Goal: Task Accomplishment & Management: Use online tool/utility

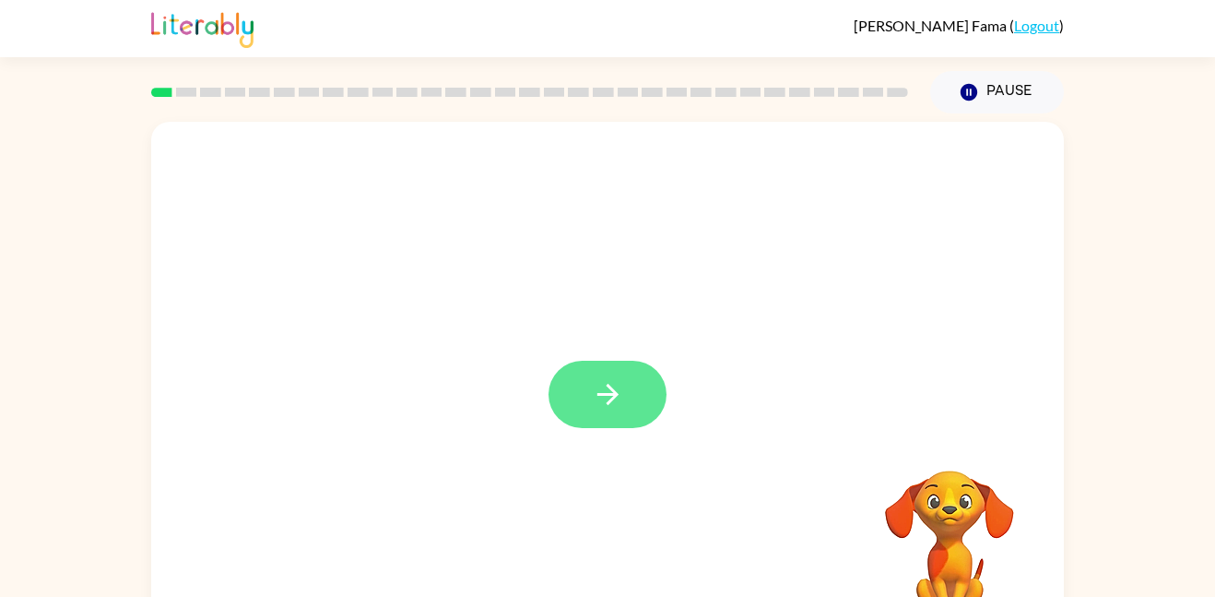
click at [599, 409] on icon "button" at bounding box center [608, 394] width 32 height 32
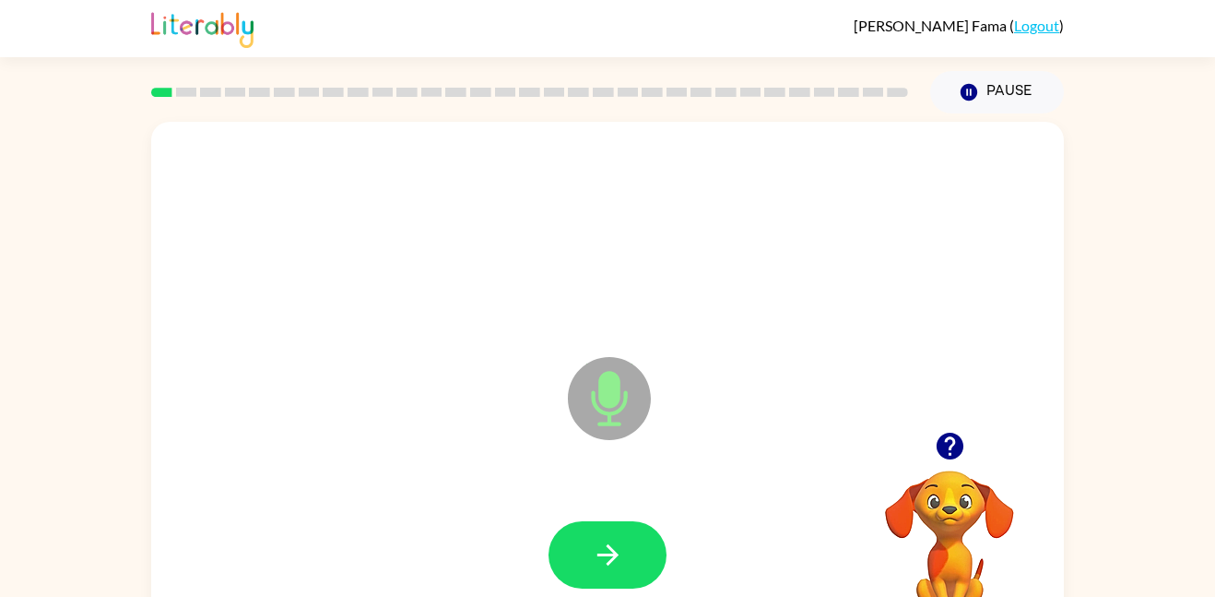
click at [599, 409] on icon "Microphone The Microphone is here when it is your turn to talk" at bounding box center [701, 421] width 277 height 138
click at [624, 549] on button "button" at bounding box center [608, 554] width 118 height 67
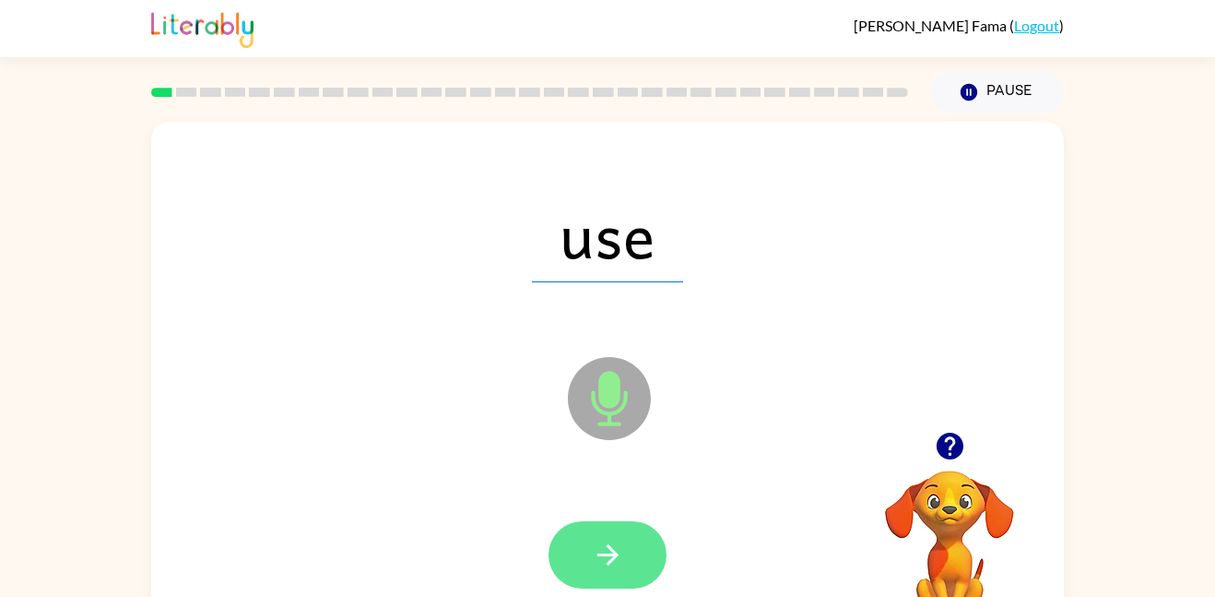
click at [627, 548] on button "button" at bounding box center [608, 554] width 118 height 67
click at [602, 545] on icon "button" at bounding box center [608, 555] width 32 height 32
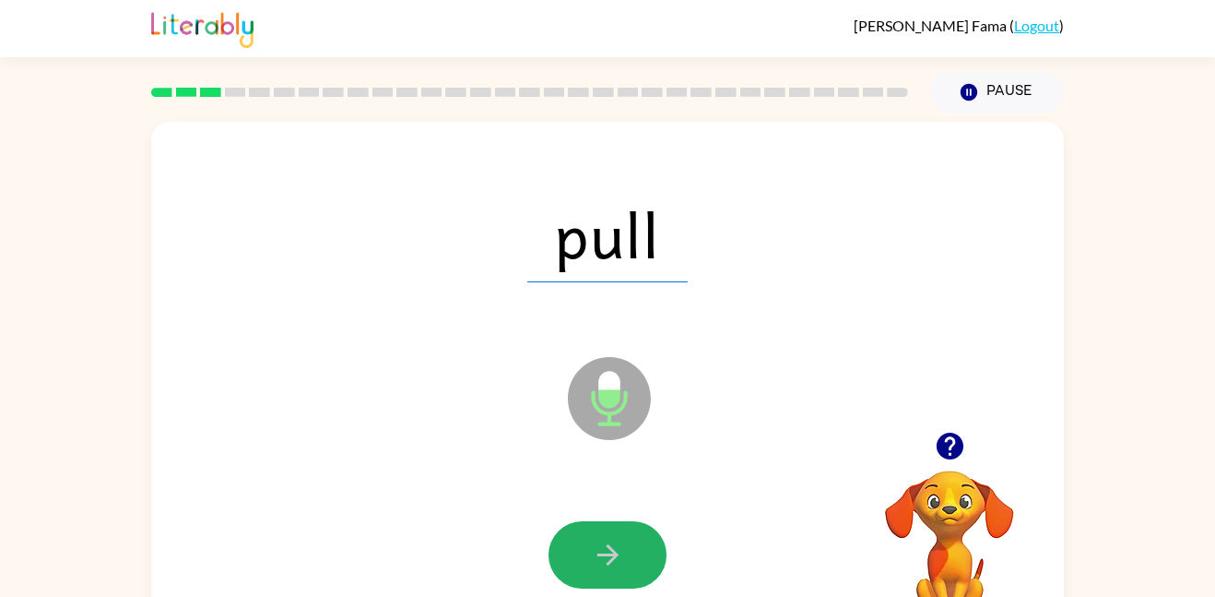
click at [602, 545] on icon "button" at bounding box center [608, 555] width 32 height 32
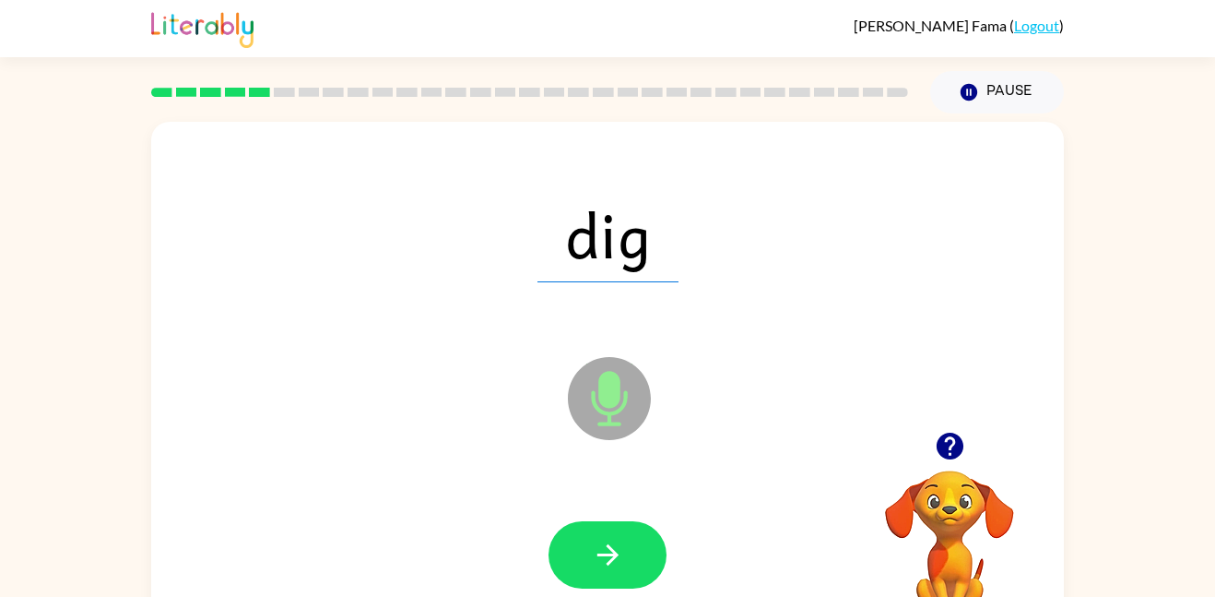
click at [602, 545] on icon "button" at bounding box center [608, 555] width 32 height 32
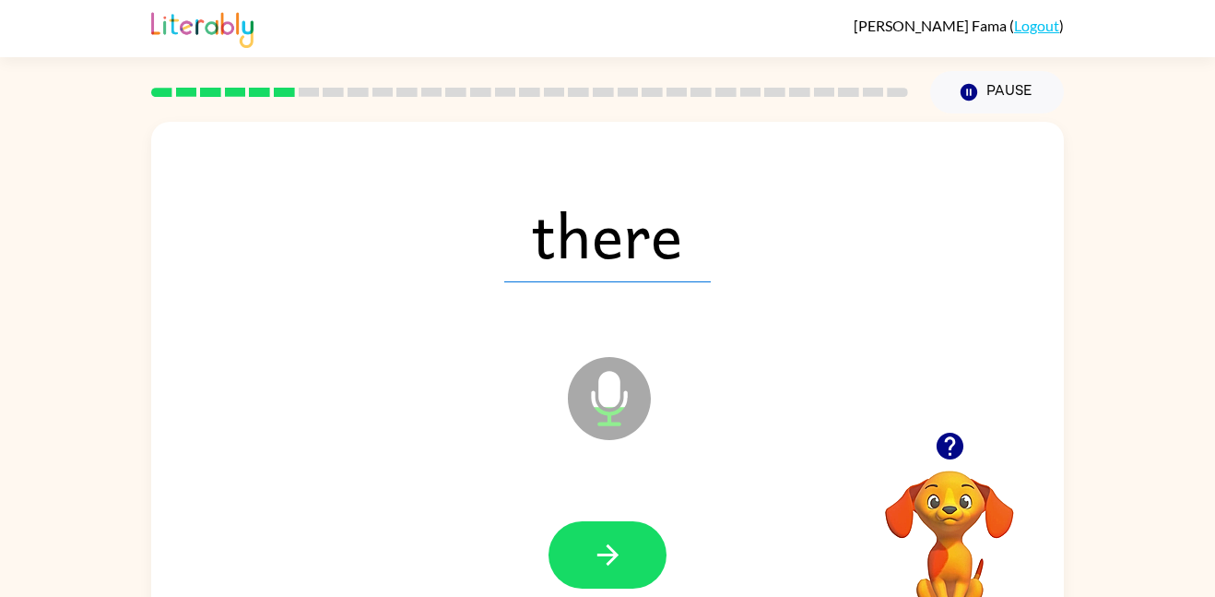
click at [602, 545] on icon "button" at bounding box center [608, 555] width 32 height 32
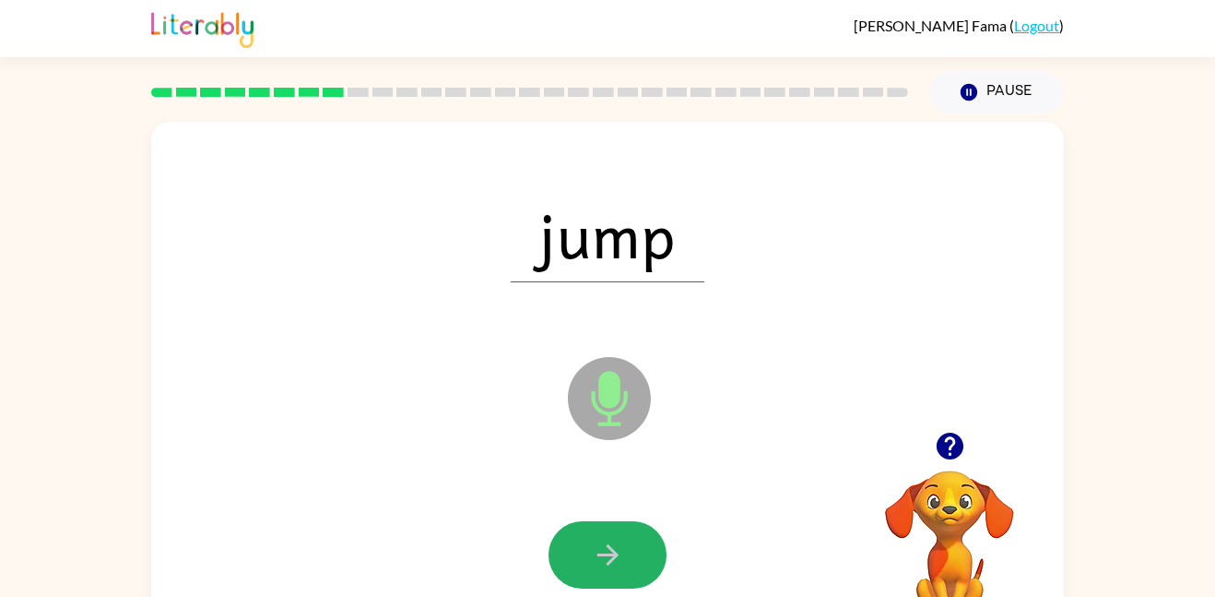
click at [602, 545] on icon "button" at bounding box center [608, 555] width 32 height 32
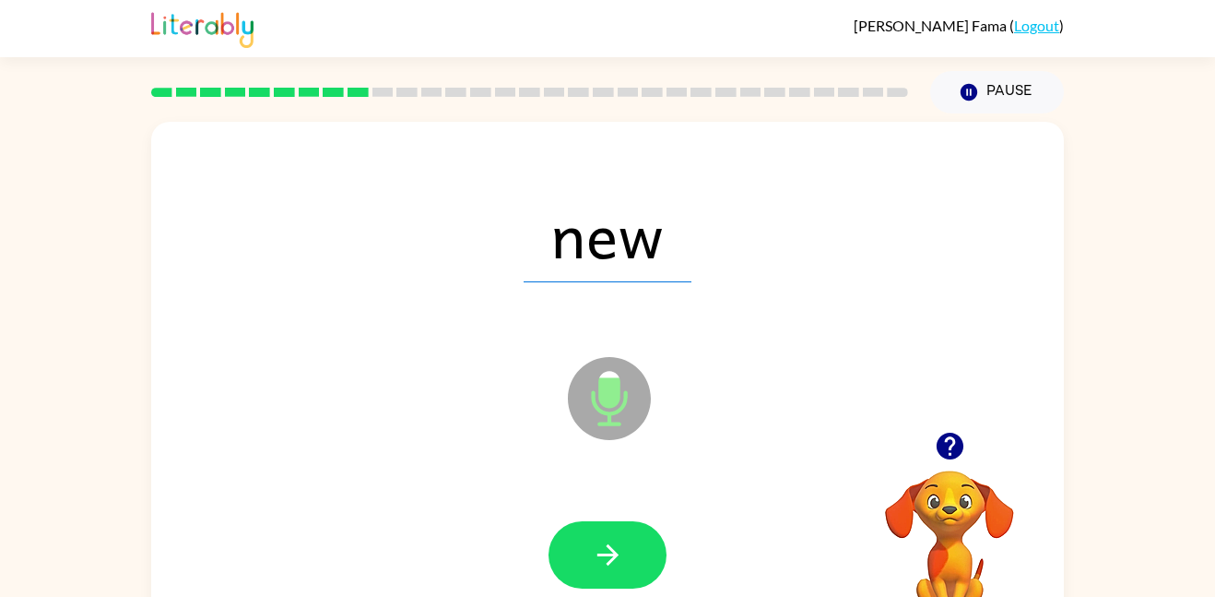
click at [602, 545] on icon "button" at bounding box center [608, 555] width 32 height 32
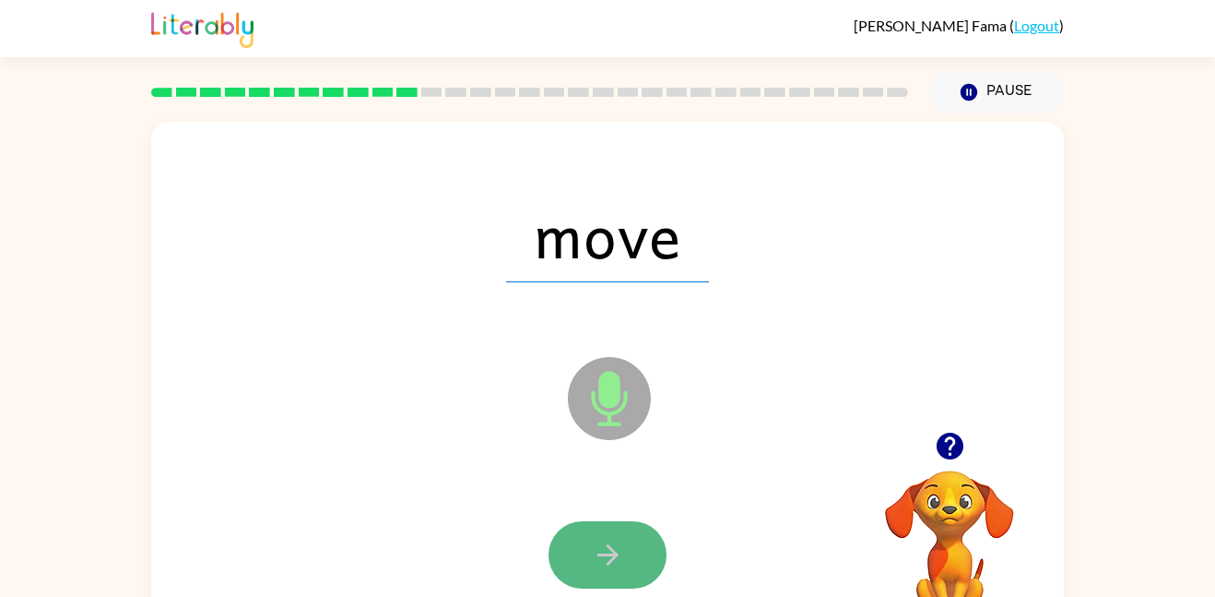
click at [602, 546] on icon "button" at bounding box center [608, 555] width 32 height 32
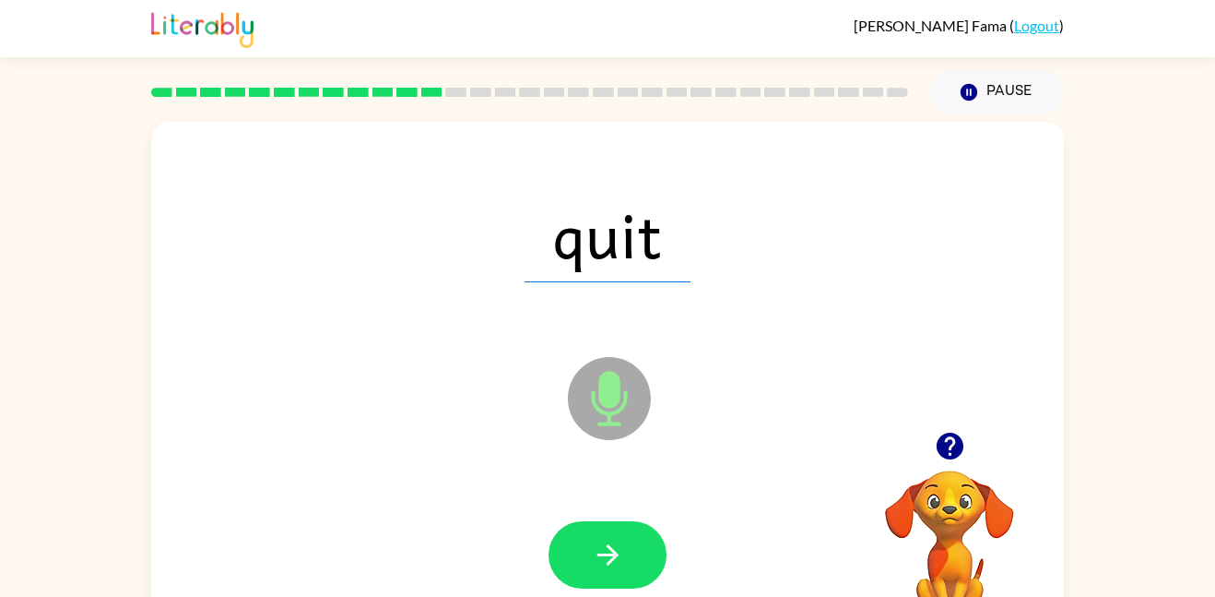
click at [602, 546] on icon "button" at bounding box center [608, 555] width 32 height 32
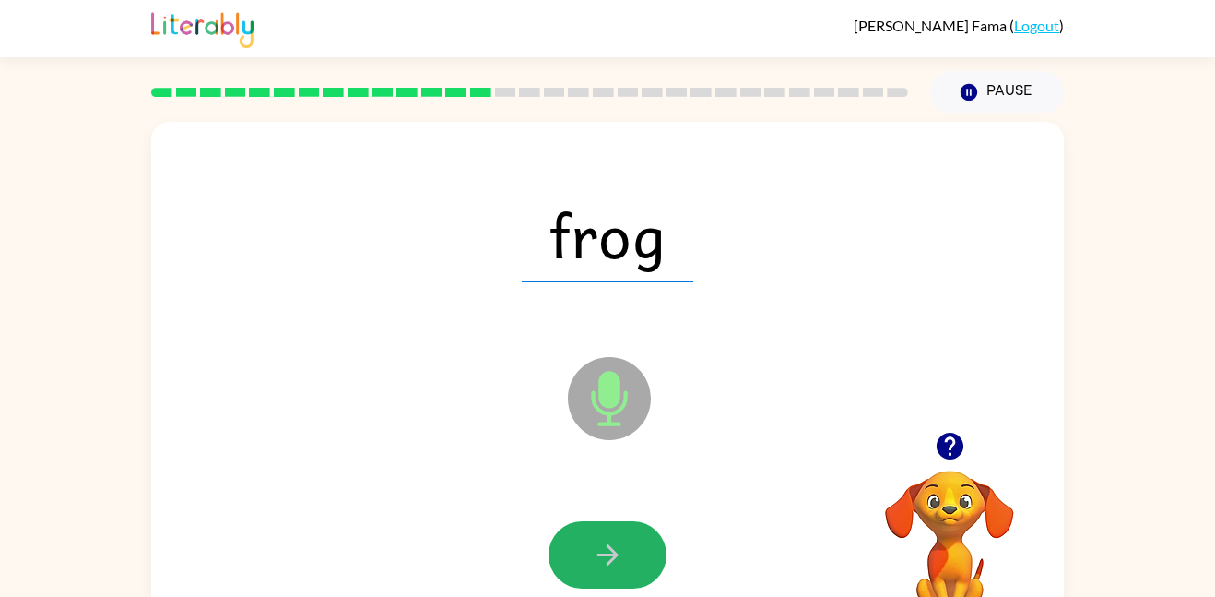
click at [602, 546] on icon "button" at bounding box center [608, 555] width 32 height 32
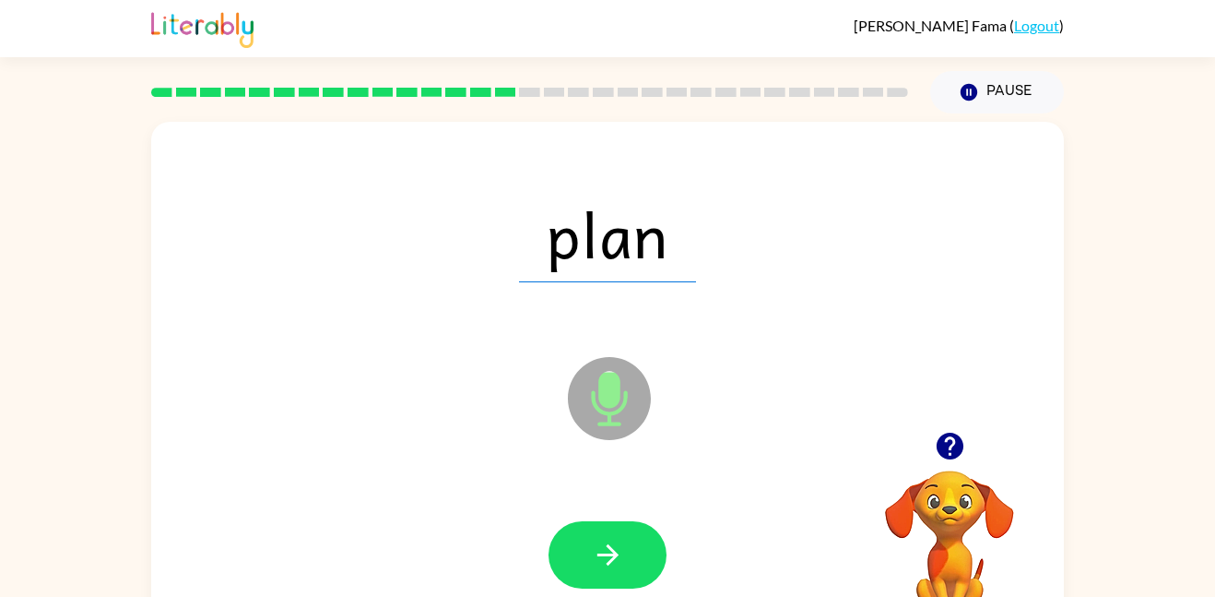
click at [602, 546] on icon "button" at bounding box center [608, 555] width 32 height 32
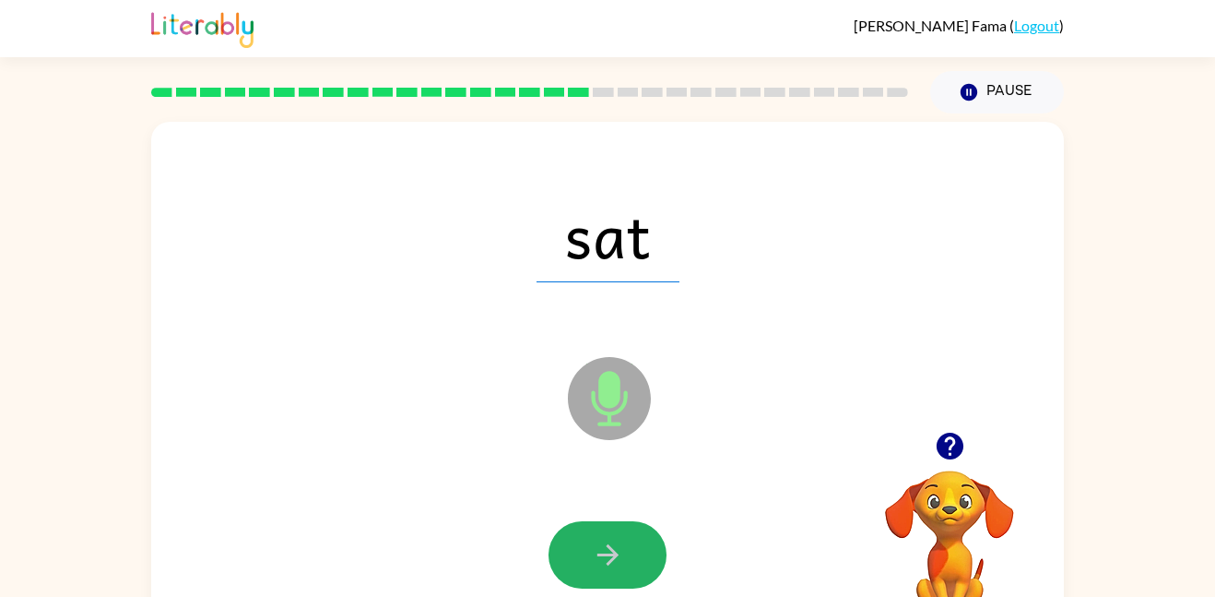
click at [602, 546] on icon "button" at bounding box center [608, 555] width 32 height 32
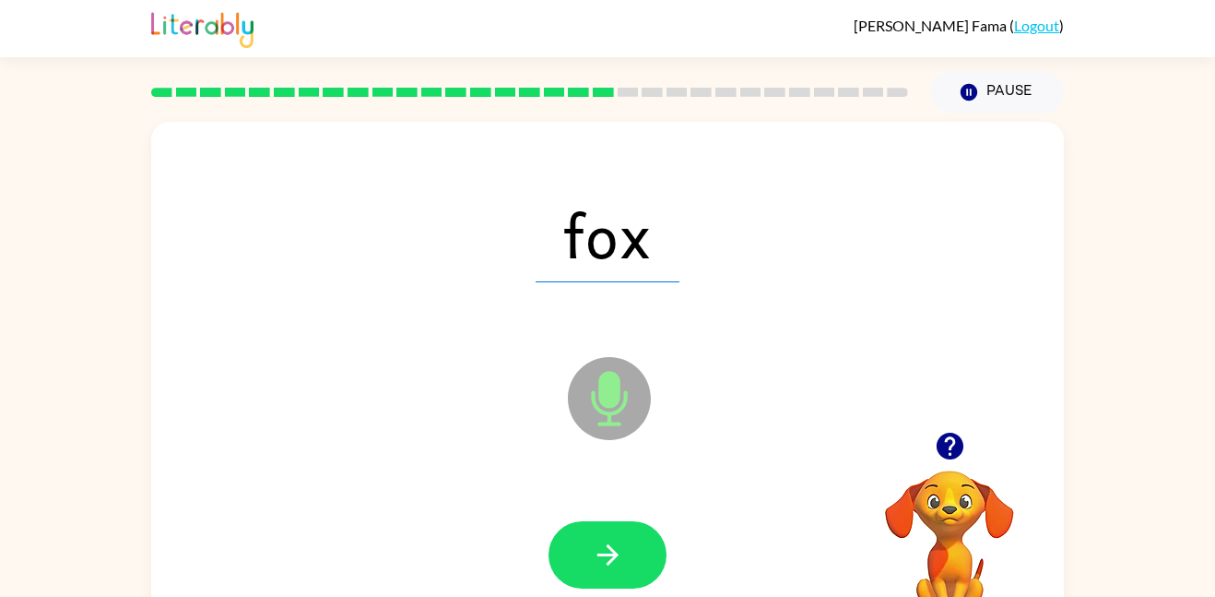
click at [602, 546] on icon "button" at bounding box center [608, 555] width 32 height 32
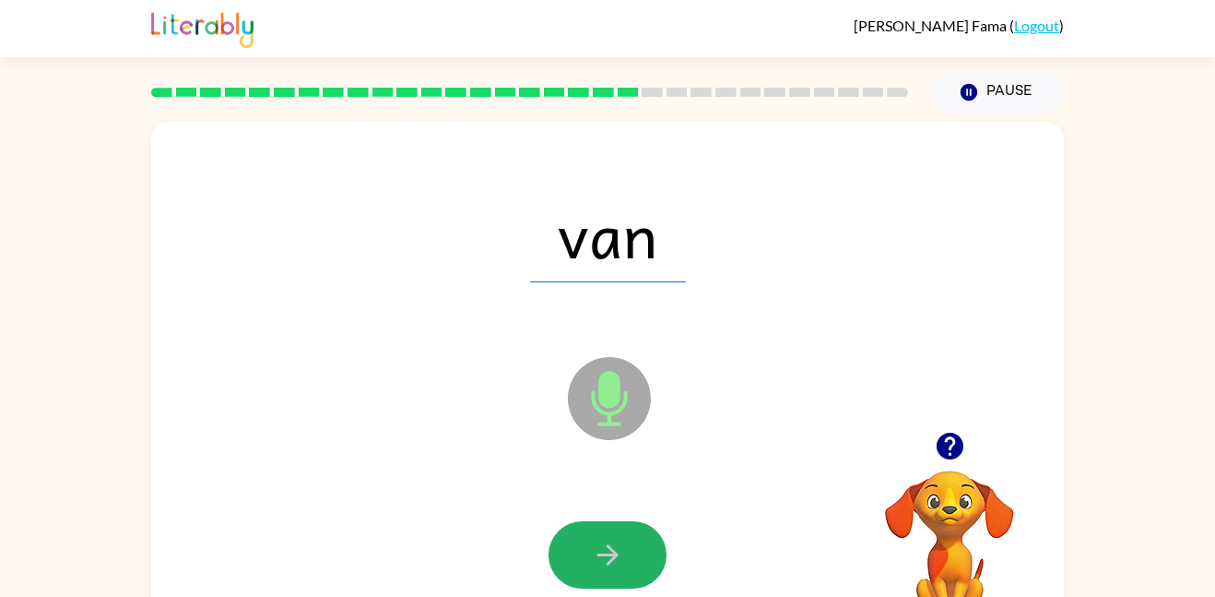
click at [602, 546] on icon "button" at bounding box center [608, 555] width 32 height 32
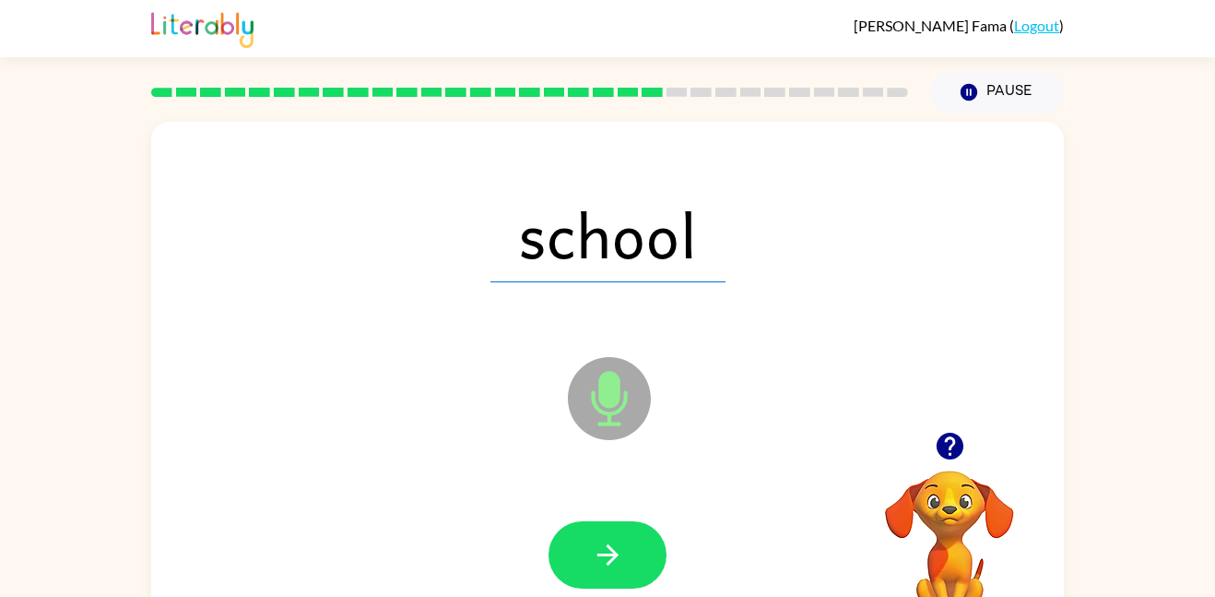
click at [602, 546] on icon "button" at bounding box center [608, 555] width 32 height 32
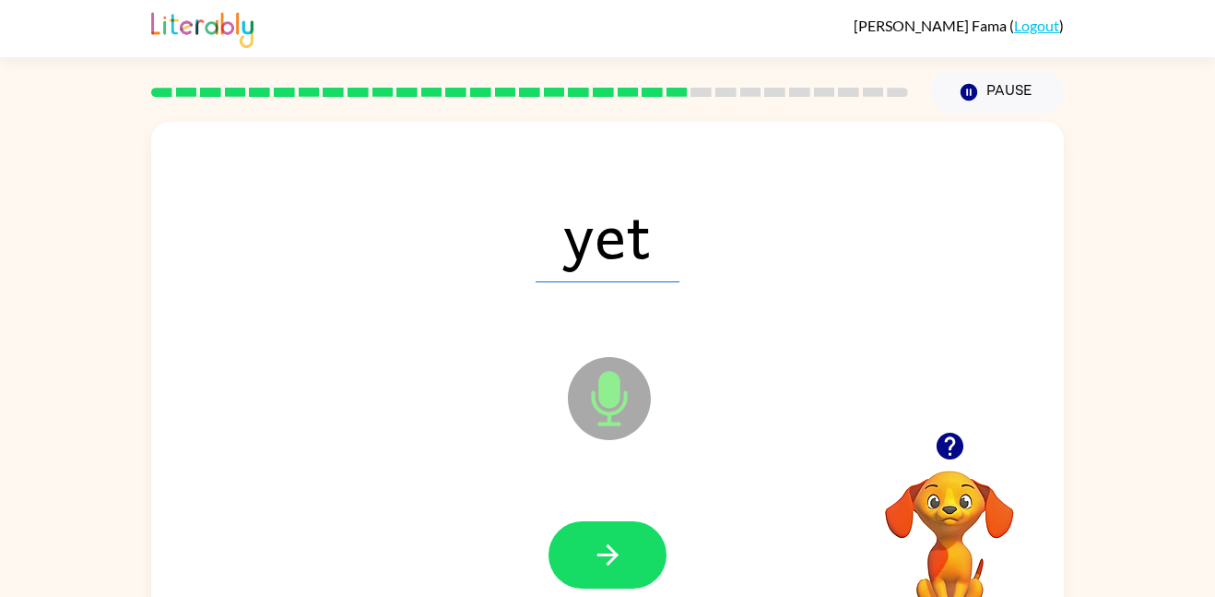
click at [602, 546] on icon "button" at bounding box center [608, 555] width 32 height 32
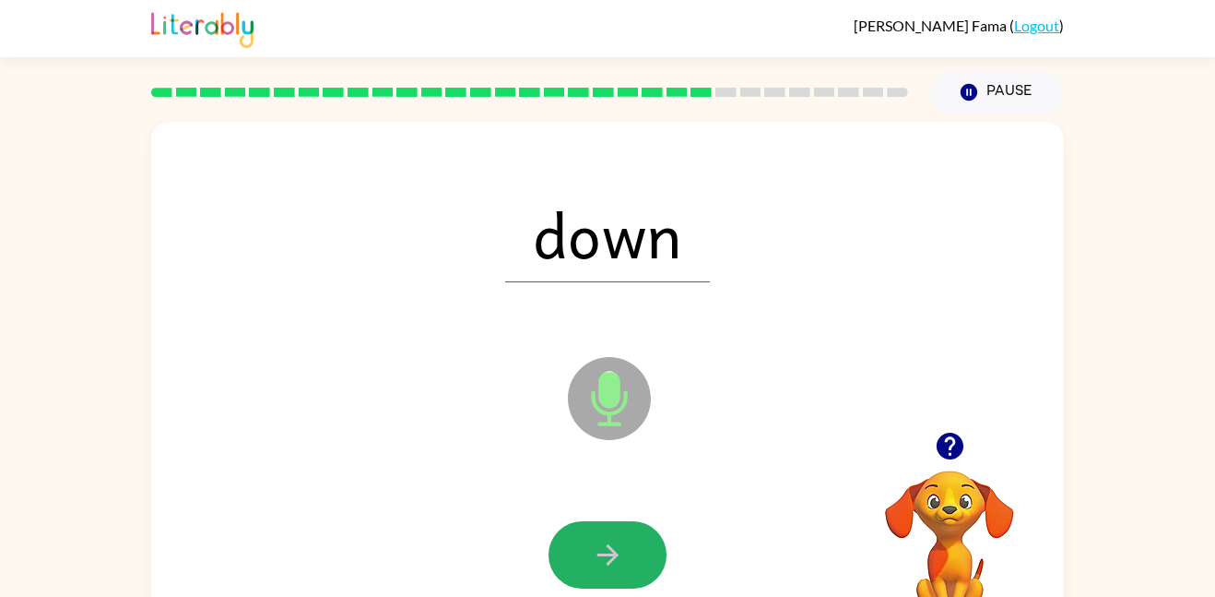
click at [602, 546] on icon "button" at bounding box center [608, 555] width 32 height 32
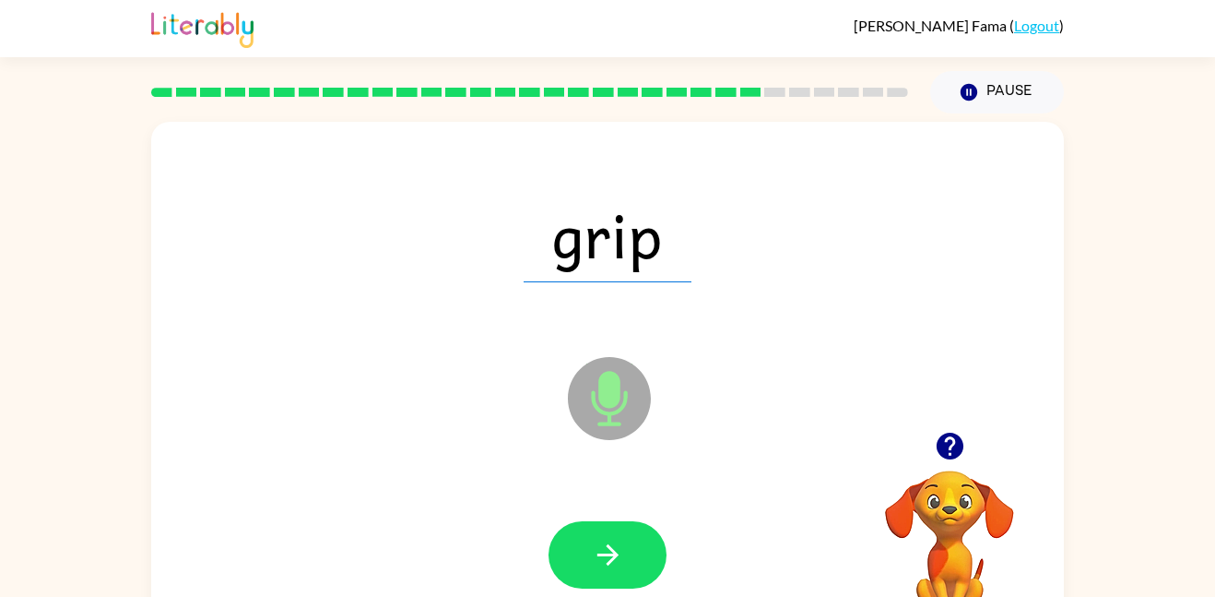
click at [602, 546] on icon "button" at bounding box center [608, 555] width 32 height 32
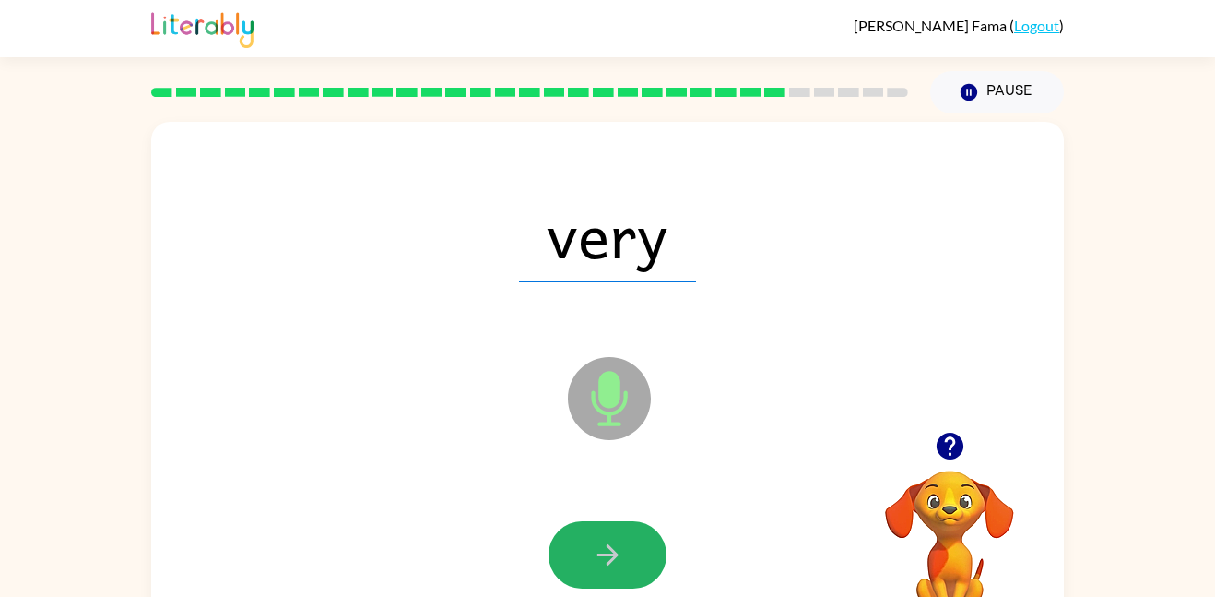
click at [602, 546] on icon "button" at bounding box center [608, 555] width 32 height 32
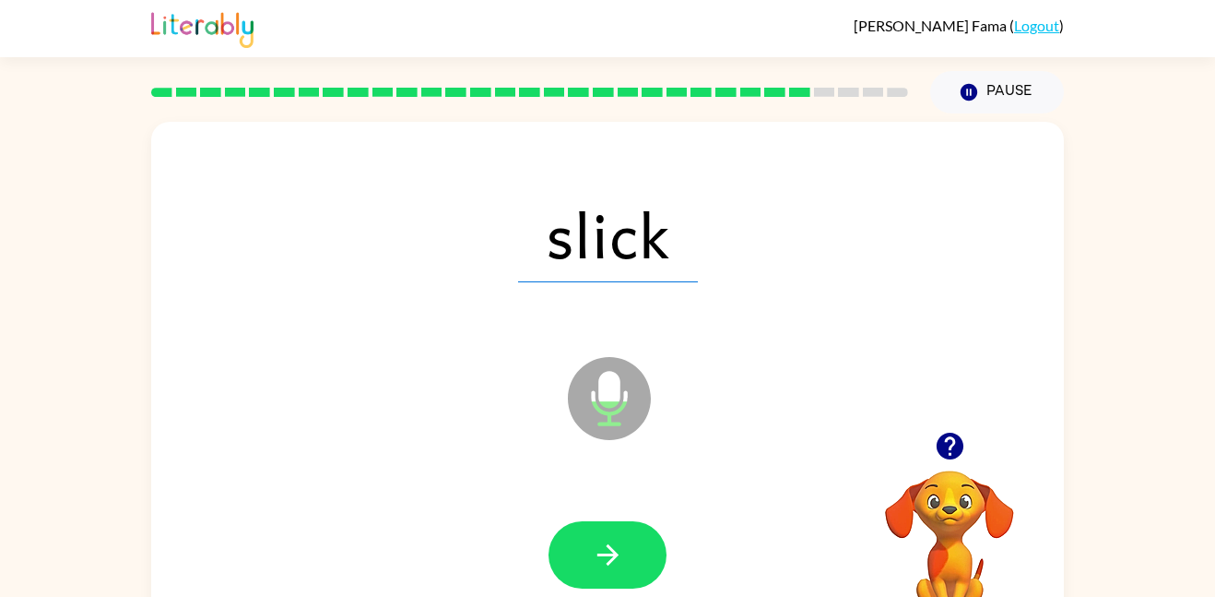
click at [602, 546] on icon "button" at bounding box center [608, 555] width 32 height 32
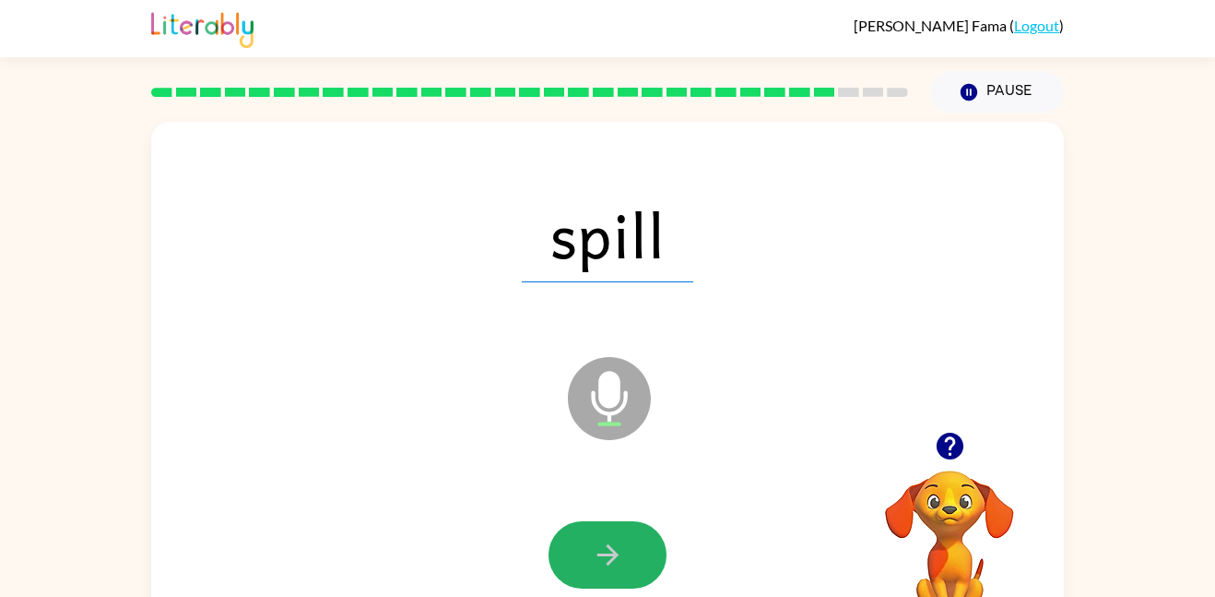
click at [602, 546] on icon "button" at bounding box center [608, 555] width 32 height 32
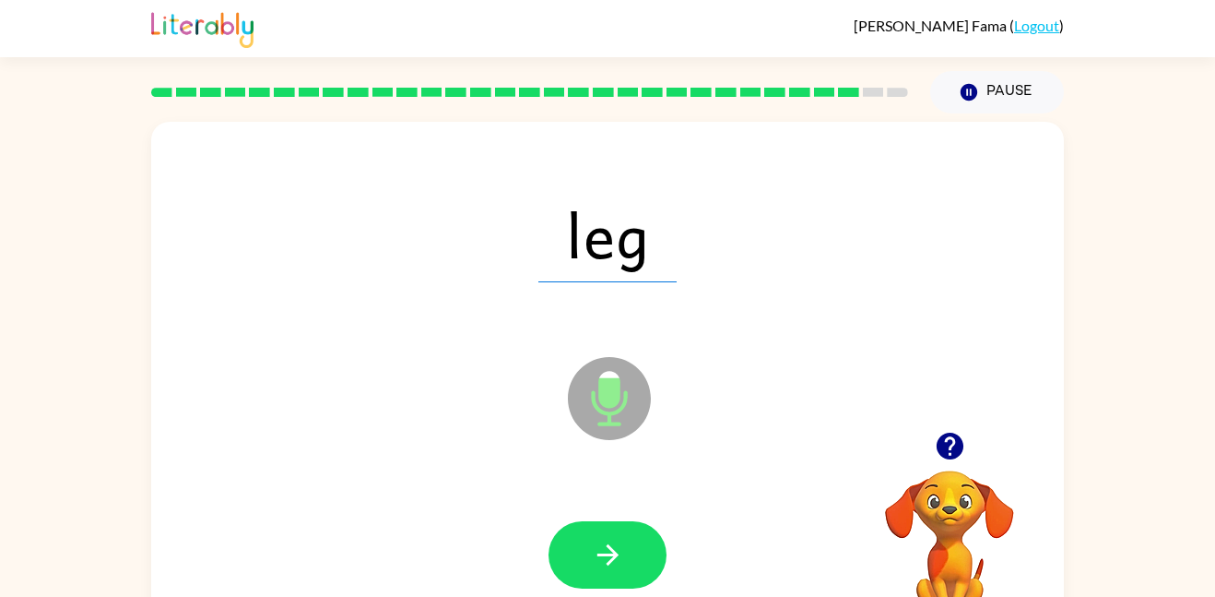
click at [602, 546] on icon "button" at bounding box center [608, 555] width 32 height 32
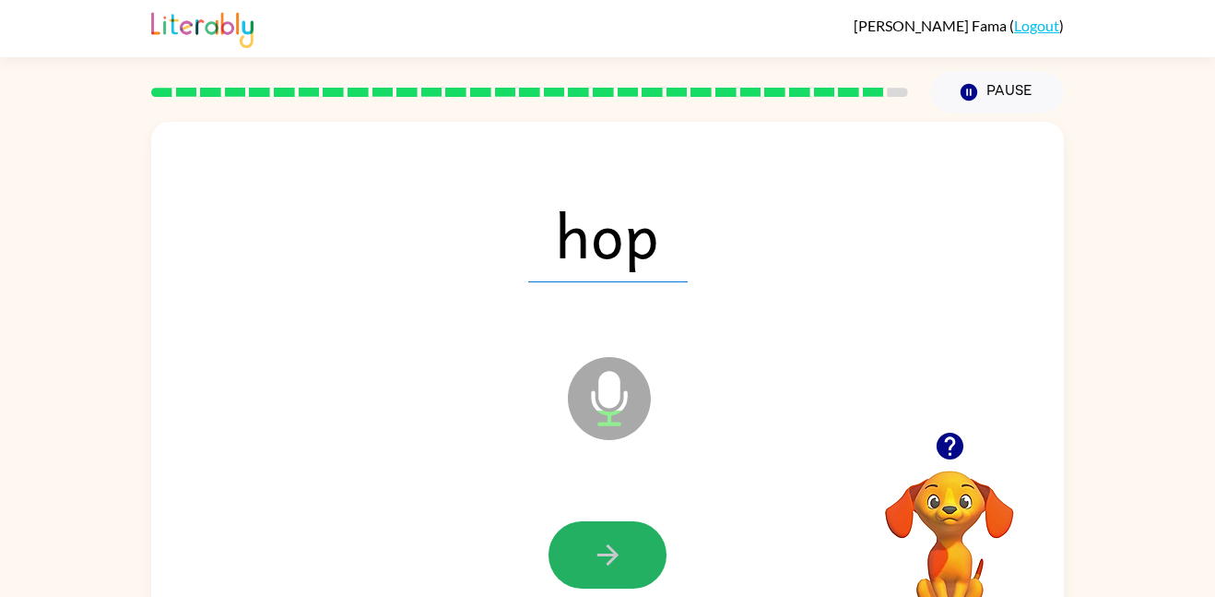
click at [602, 546] on icon "button" at bounding box center [608, 555] width 32 height 32
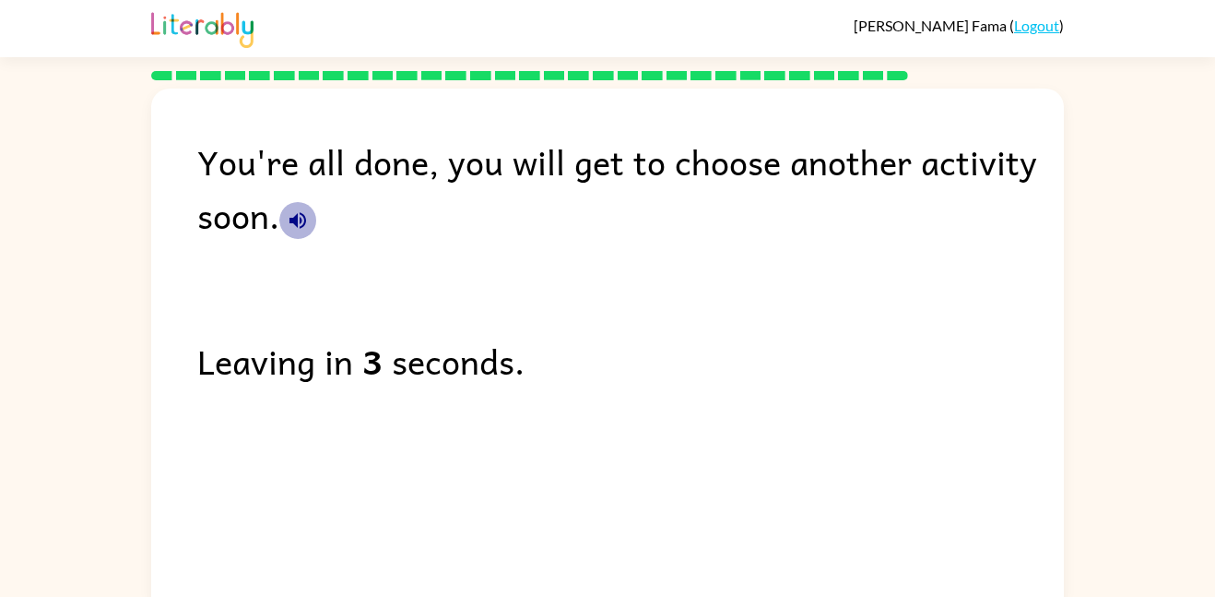
click at [300, 224] on icon "button" at bounding box center [298, 220] width 22 height 22
